Goal: Complete application form

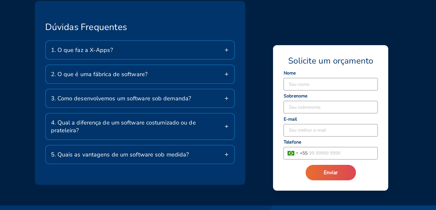
scroll to position [1098, 0]
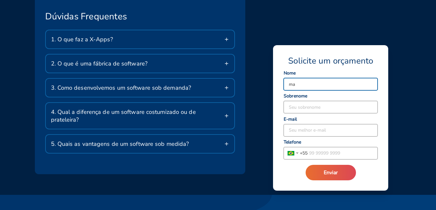
type input "[PERSON_NAME]"
type input "DE GOIS"
type input "[PHONE_NUMBER]"
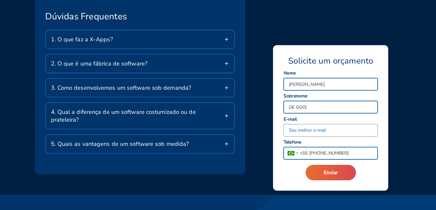
click at [311, 131] on input at bounding box center [331, 130] width 94 height 12
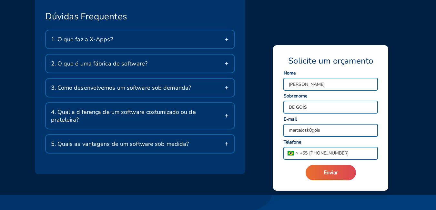
type input "[EMAIL_ADDRESS][DOMAIN_NAME]"
click at [350, 155] on input "[PHONE_NUMBER]" at bounding box center [343, 153] width 70 height 12
type input "[PHONE_NUMBER]"
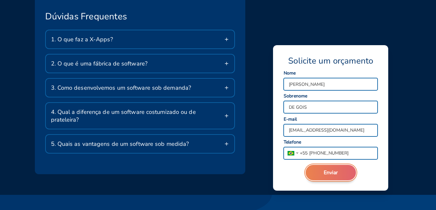
click at [344, 169] on button "Enviar" at bounding box center [331, 172] width 50 height 15
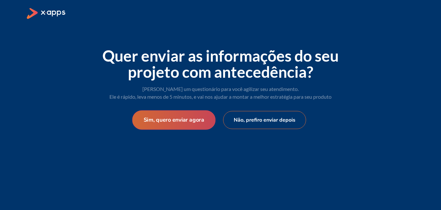
click at [182, 117] on button "Sim, quero enviar agora" at bounding box center [173, 119] width 83 height 19
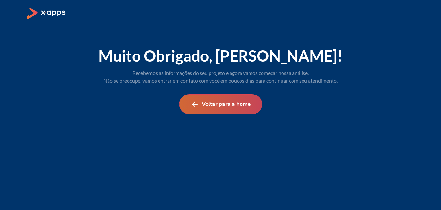
click at [229, 104] on button "Voltar para a home" at bounding box center [220, 104] width 83 height 20
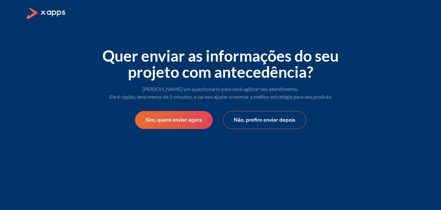
select select "BR"
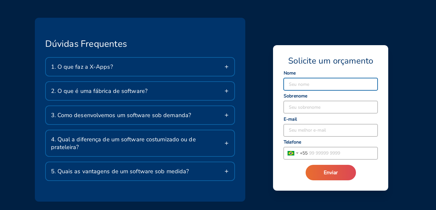
scroll to position [1098, 0]
